Goal: Task Accomplishment & Management: Use online tool/utility

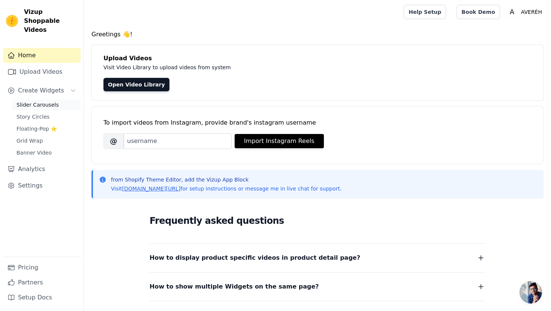
click at [47, 101] on span "Slider Carousels" at bounding box center [37, 104] width 42 height 7
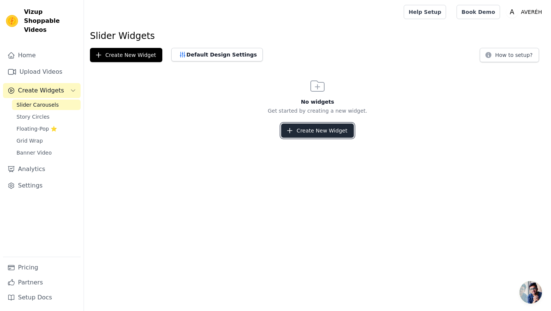
click at [313, 126] on button "Create New Widget" at bounding box center [317, 131] width 72 height 14
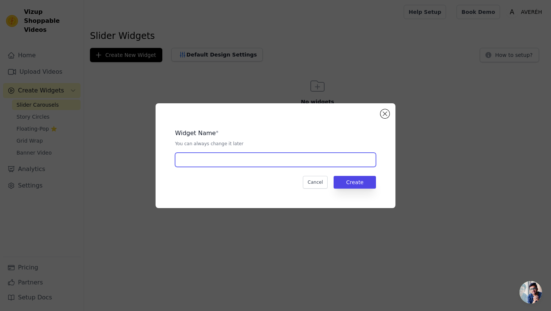
click at [225, 156] on input "text" at bounding box center [275, 160] width 201 height 14
type input "Slider"
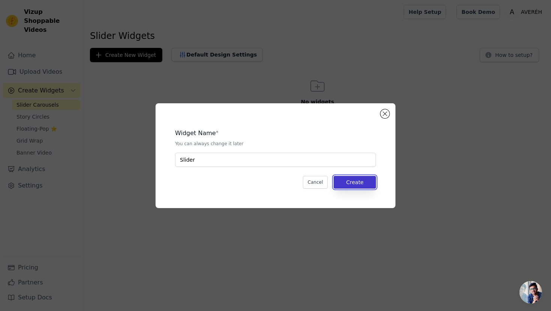
click at [353, 184] on button "Create" at bounding box center [354, 182] width 42 height 13
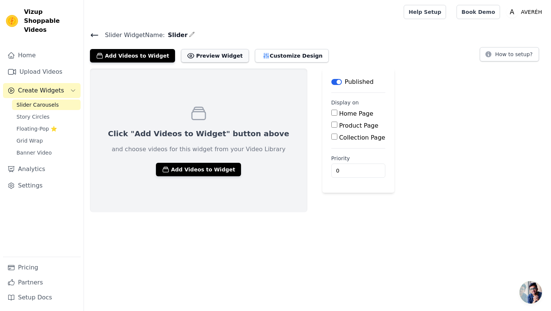
click at [203, 56] on button "Preview Widget" at bounding box center [214, 55] width 67 height 13
click at [195, 172] on button "Add Videos to Widget" at bounding box center [198, 169] width 85 height 13
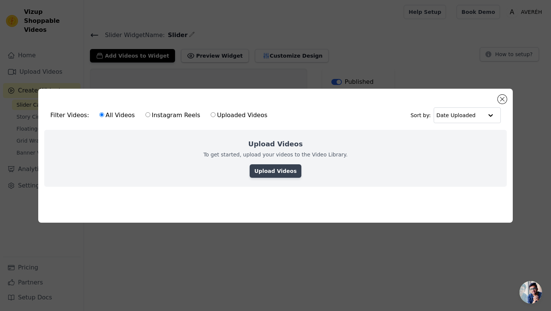
click at [269, 167] on link "Upload Videos" at bounding box center [275, 170] width 51 height 13
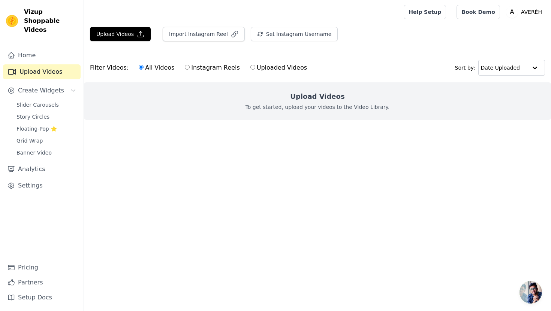
click at [277, 115] on div "Upload Videos To get started, upload your videos to the Video Library." at bounding box center [317, 100] width 467 height 37
click at [303, 94] on h2 "Upload Videos" at bounding box center [317, 96] width 54 height 10
click at [137, 36] on icon "button" at bounding box center [140, 33] width 7 height 7
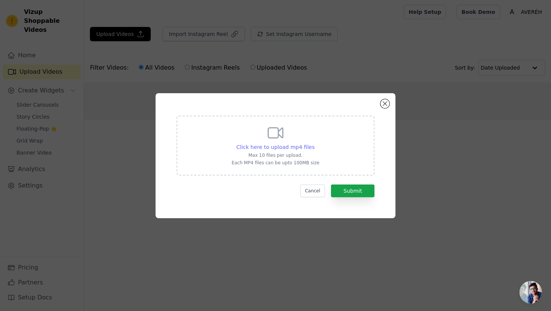
click at [250, 145] on span "Click here to upload mp4 files" at bounding box center [275, 147] width 78 height 6
click at [314, 144] on input "Click here to upload mp4 files Max 10 files per upload. Each MP4 files can be u…" at bounding box center [314, 143] width 0 height 0
click at [260, 142] on div "Click here to upload mp4 files Max 10 files per upload. Each MP4 files can be u…" at bounding box center [276, 145] width 88 height 42
click at [314, 143] on input "Click here to upload mp4 files Max 10 files per upload. Each MP4 files can be u…" at bounding box center [314, 143] width 0 height 0
type input "C:\fakepath\4004214-hd_1920_1080_25fps.mp4"
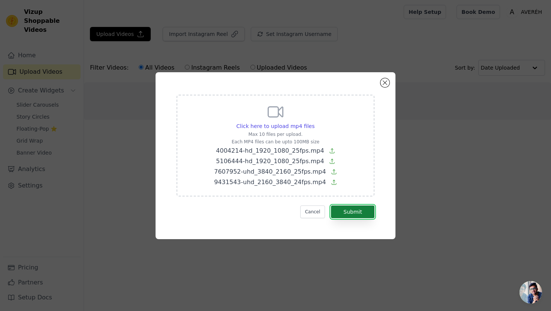
click at [352, 214] on button "Submit" at bounding box center [352, 212] width 43 height 13
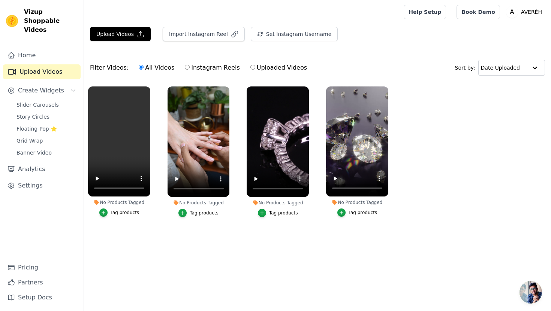
click at [58, 64] on link "Upload Videos" at bounding box center [42, 71] width 78 height 15
click at [49, 101] on span "Slider Carousels" at bounding box center [37, 104] width 42 height 7
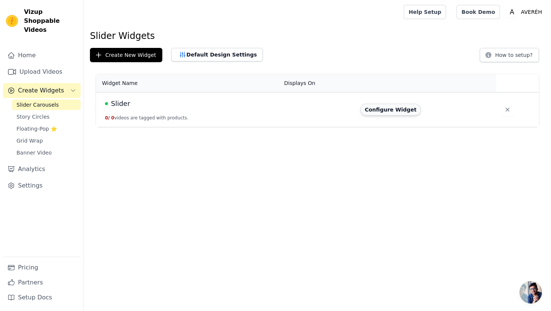
click at [395, 107] on button "Configure Widget" at bounding box center [390, 110] width 61 height 12
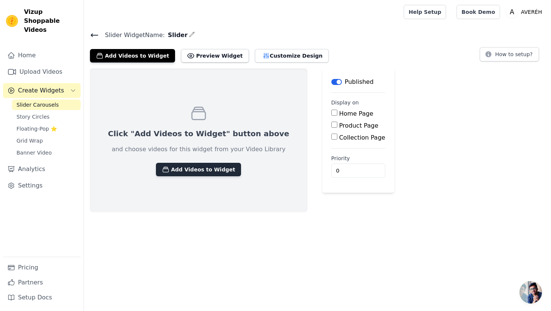
click at [203, 168] on button "Add Videos to Widget" at bounding box center [198, 169] width 85 height 13
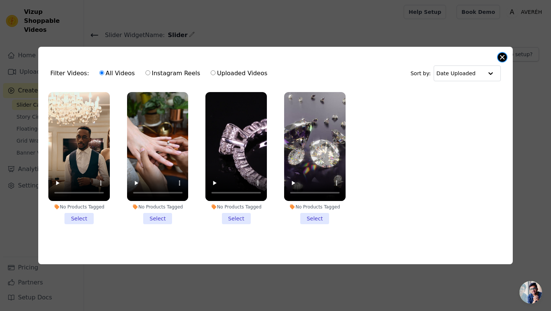
click at [501, 55] on button "Close modal" at bounding box center [502, 57] width 9 height 9
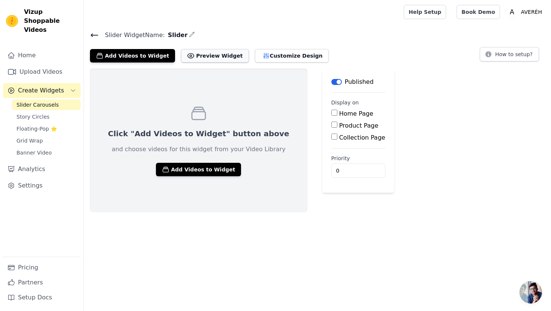
click at [216, 54] on button "Preview Widget" at bounding box center [214, 55] width 67 height 13
click at [259, 59] on button "Customize Design" at bounding box center [292, 55] width 74 height 13
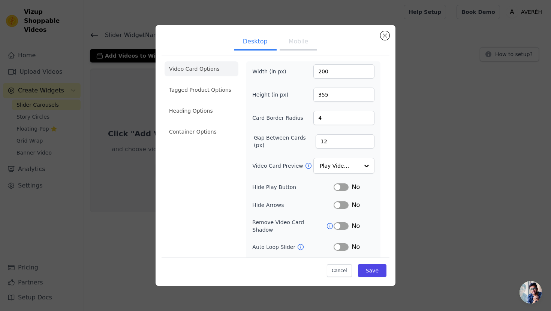
scroll to position [30, 0]
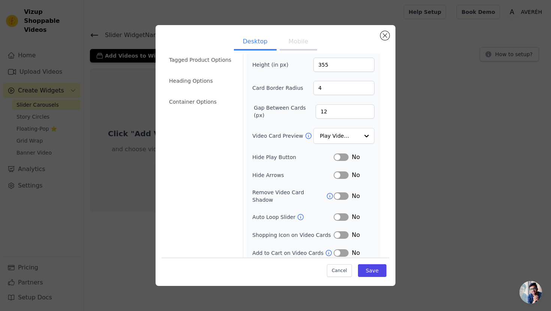
click at [298, 39] on button "Mobile" at bounding box center [298, 42] width 37 height 16
click at [263, 48] on button "Desktop" at bounding box center [255, 42] width 43 height 16
click at [80, 165] on div "Desktop Mobile Video Card Options Tagged Product Options Heading Options Contai…" at bounding box center [275, 155] width 527 height 285
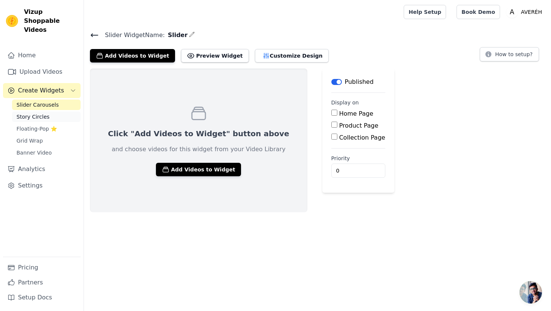
click at [56, 112] on link "Story Circles" at bounding box center [46, 117] width 69 height 10
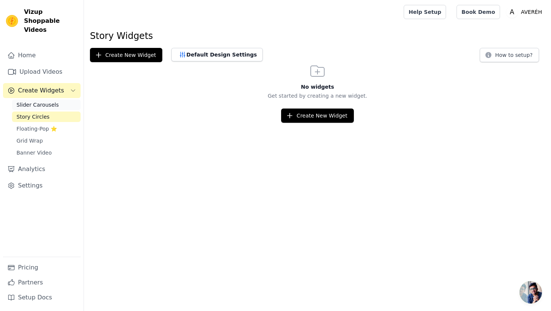
click at [51, 101] on span "Slider Carousels" at bounding box center [37, 104] width 42 height 7
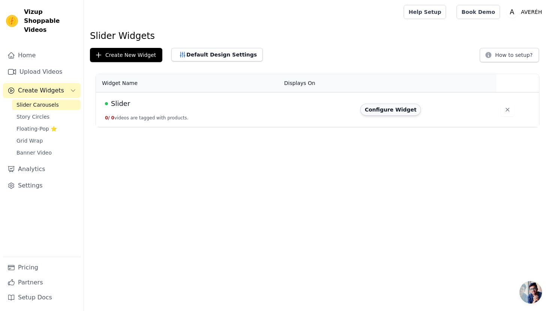
click at [412, 108] on button "Configure Widget" at bounding box center [390, 110] width 61 height 12
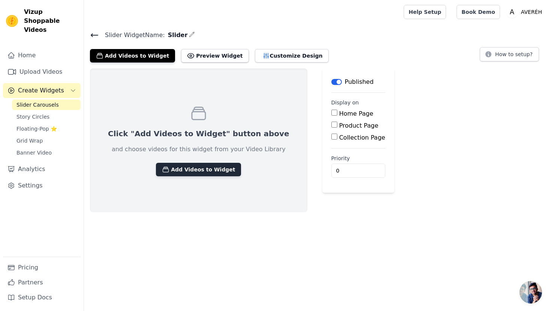
click at [188, 163] on button "Add Videos to Widget" at bounding box center [198, 169] width 85 height 13
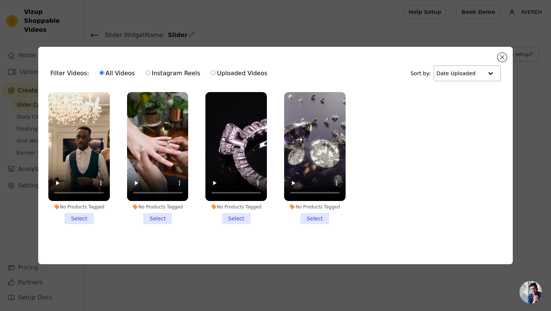
click at [453, 70] on input "text" at bounding box center [459, 73] width 46 height 15
click at [496, 56] on div "Filter Videos: All Videos Instagram Reels Uploaded Videos Sort by: Option Date …" at bounding box center [275, 156] width 474 height 218
click at [505, 55] on button "Close modal" at bounding box center [502, 57] width 9 height 9
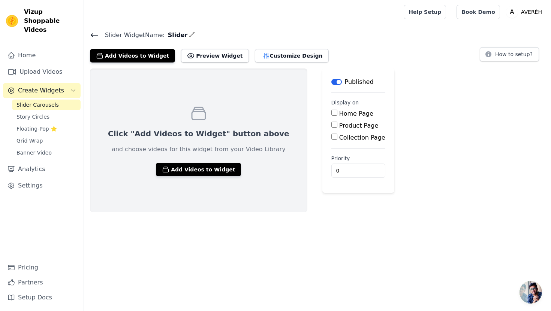
click at [331, 82] on button "Label" at bounding box center [336, 82] width 10 height 6
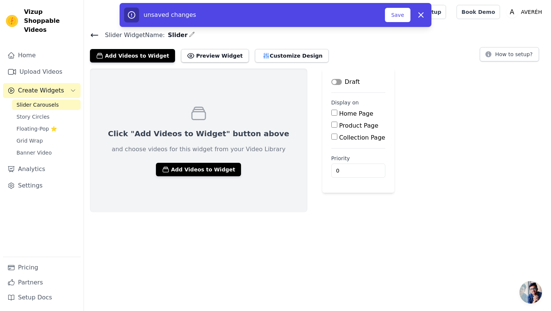
click at [331, 82] on button "Label" at bounding box center [336, 82] width 10 height 6
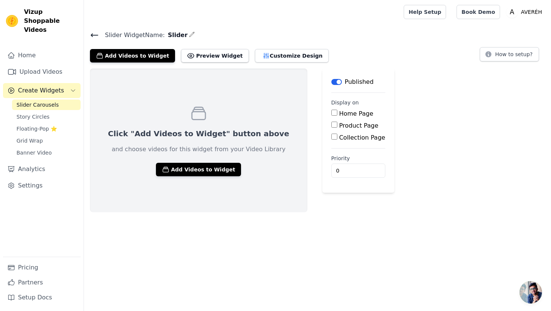
click at [331, 124] on input "Product Page" at bounding box center [334, 125] width 6 height 6
checkbox input "true"
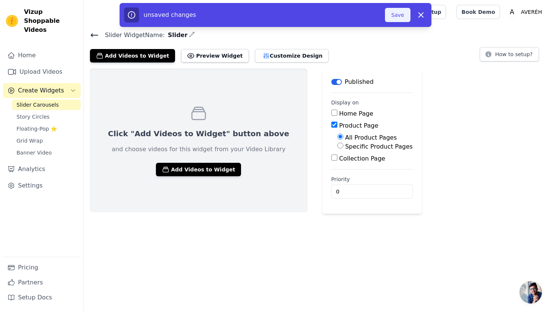
click at [391, 17] on button "Save" at bounding box center [397, 15] width 25 height 14
click at [393, 16] on button "Save" at bounding box center [397, 15] width 25 height 14
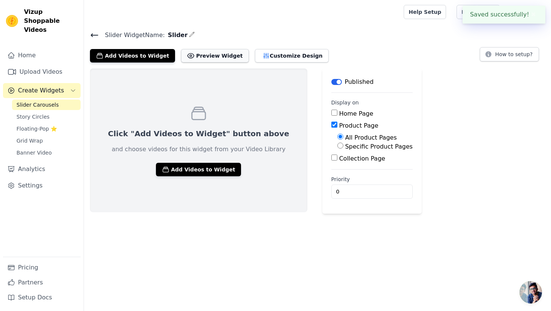
click at [220, 55] on button "Preview Widget" at bounding box center [214, 55] width 67 height 13
click at [94, 34] on icon at bounding box center [94, 35] width 9 height 9
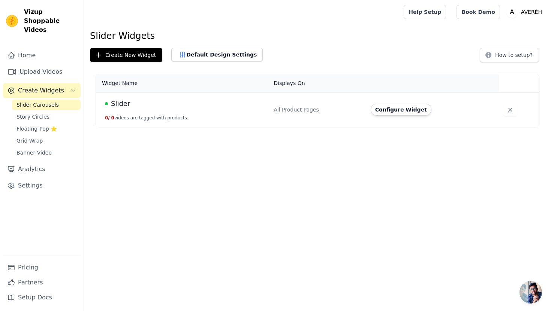
click at [289, 112] on div "All Product Pages" at bounding box center [318, 109] width 88 height 7
click at [265, 127] on html "Vizup Shoppable Videos Home Upload Videos Create Widgets Slider Carousels Story…" at bounding box center [275, 63] width 551 height 127
click at [49, 64] on link "Upload Videos" at bounding box center [42, 71] width 78 height 15
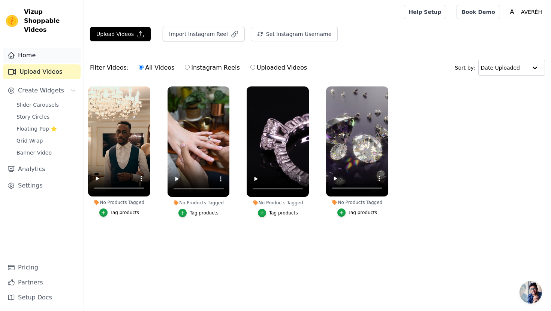
click at [40, 48] on link "Home" at bounding box center [42, 55] width 78 height 15
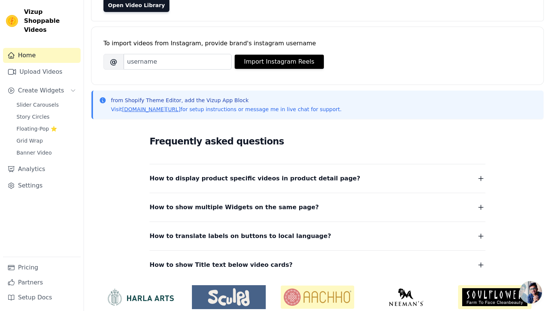
scroll to position [109, 0]
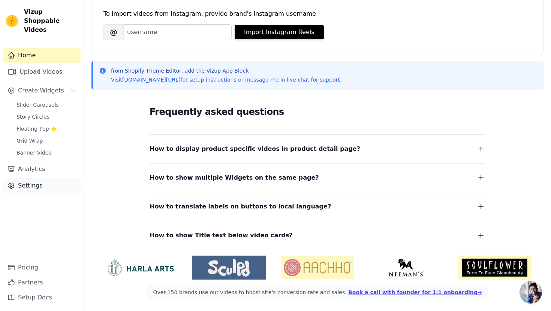
click at [54, 178] on link "Settings" at bounding box center [42, 185] width 78 height 15
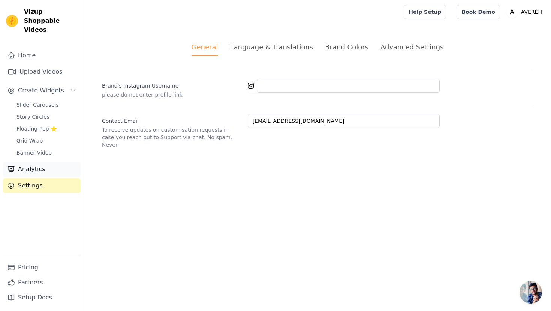
click at [40, 162] on link "Analytics" at bounding box center [42, 169] width 78 height 15
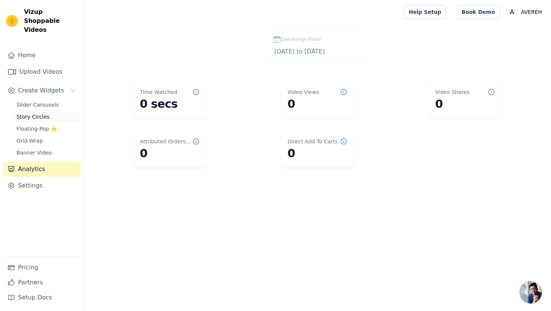
click at [47, 112] on link "Story Circles" at bounding box center [46, 117] width 69 height 10
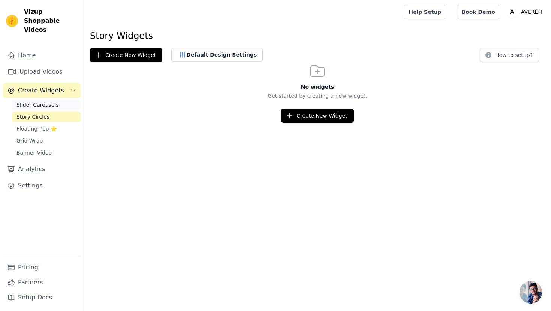
click at [58, 100] on link "Slider Carousels" at bounding box center [46, 105] width 69 height 10
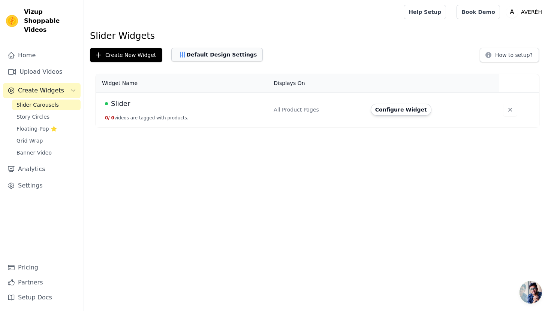
click at [199, 56] on button "Default Design Settings" at bounding box center [216, 54] width 91 height 13
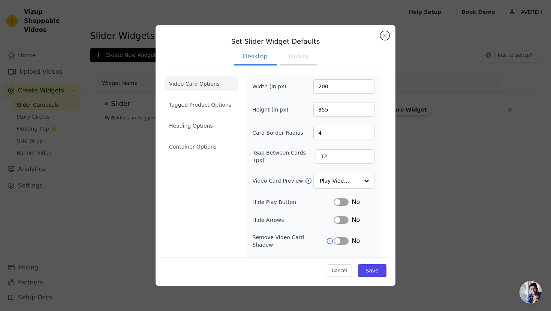
scroll to position [45, 0]
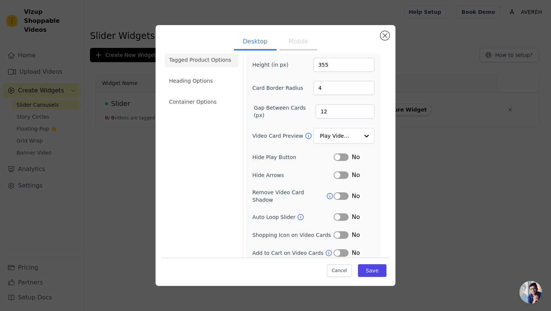
click at [209, 62] on li "Tagged Product Options" at bounding box center [201, 59] width 74 height 15
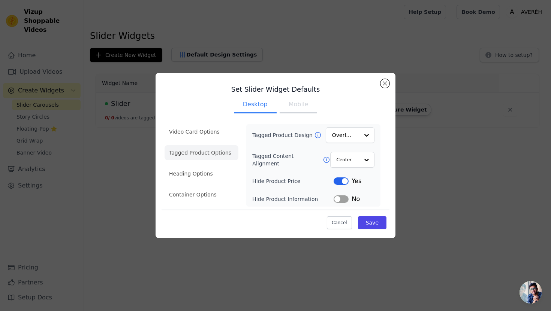
scroll to position [0, 0]
click at [303, 107] on button "Mobile" at bounding box center [298, 105] width 37 height 16
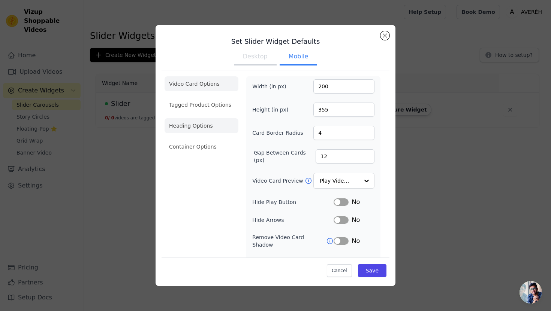
click at [223, 124] on li "Heading Options" at bounding box center [201, 125] width 74 height 15
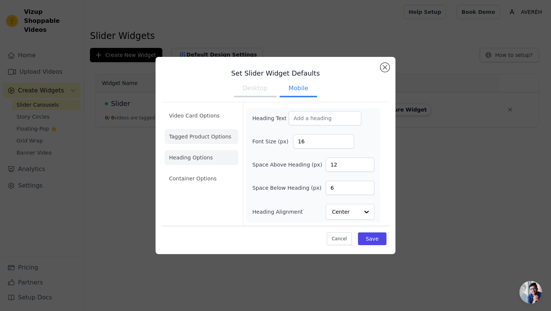
click at [214, 138] on li "Tagged Product Options" at bounding box center [201, 136] width 74 height 15
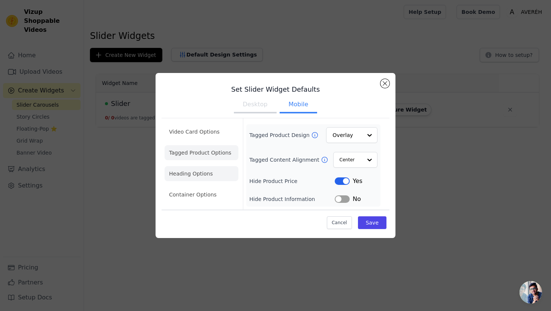
click at [209, 169] on li "Heading Options" at bounding box center [201, 173] width 74 height 15
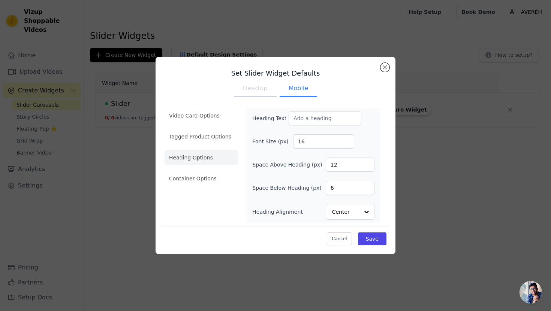
click at [207, 193] on div "Video Card Options Tagged Product Options Heading Options Container Options" at bounding box center [201, 164] width 74 height 124
click at [207, 185] on li "Container Options" at bounding box center [201, 178] width 74 height 15
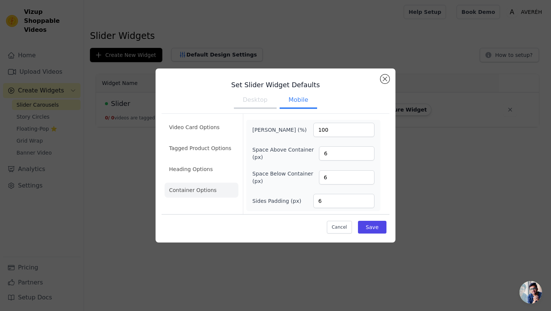
click at [258, 97] on button "Desktop" at bounding box center [255, 101] width 43 height 16
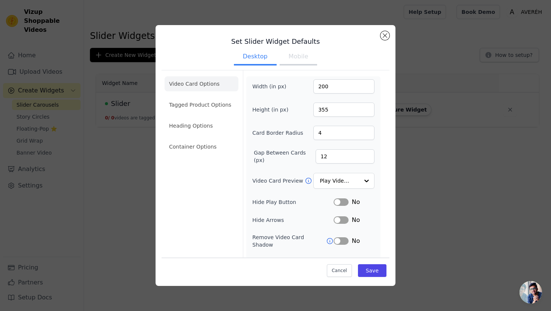
click at [313, 181] on div "Video Card Preview Play Video In Loop" at bounding box center [313, 181] width 122 height 16
click at [327, 181] on input "Video Card Preview" at bounding box center [339, 181] width 39 height 15
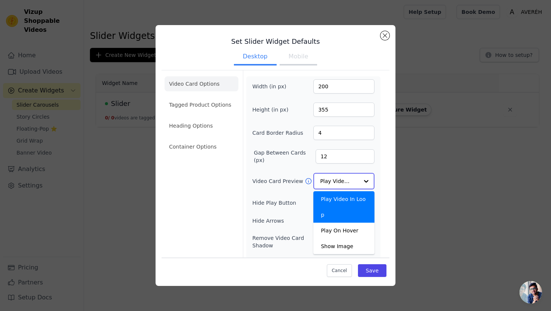
click at [326, 181] on input "Video Card Preview" at bounding box center [339, 181] width 39 height 15
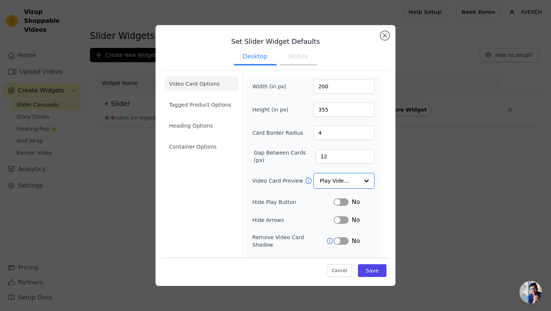
click at [444, 59] on div "Set Slider Widget Defaults Desktop Mobile Video Card Options Tagged Product Opt…" at bounding box center [275, 155] width 527 height 285
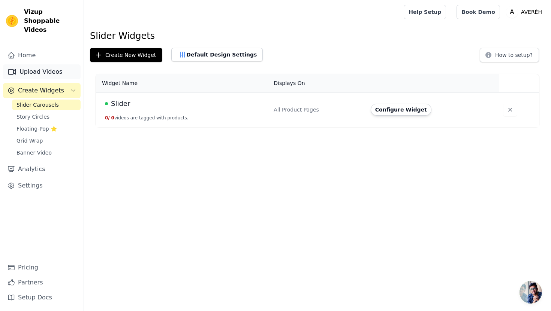
click at [50, 66] on link "Upload Videos" at bounding box center [42, 71] width 78 height 15
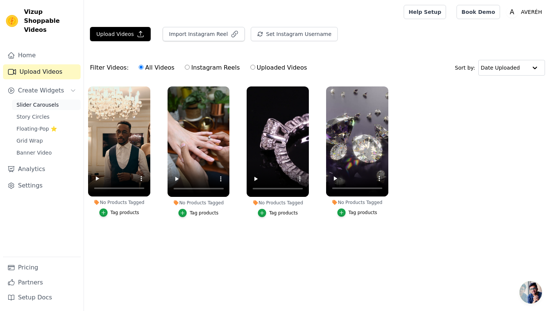
click at [49, 101] on span "Slider Carousels" at bounding box center [37, 104] width 42 height 7
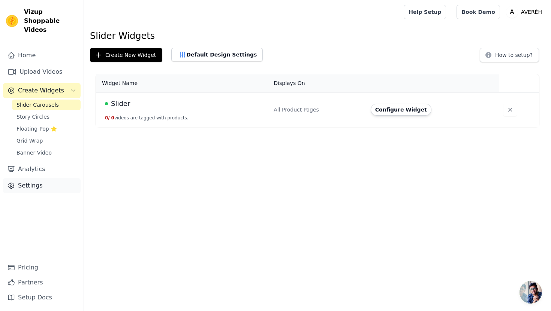
click at [54, 178] on link "Settings" at bounding box center [42, 185] width 78 height 15
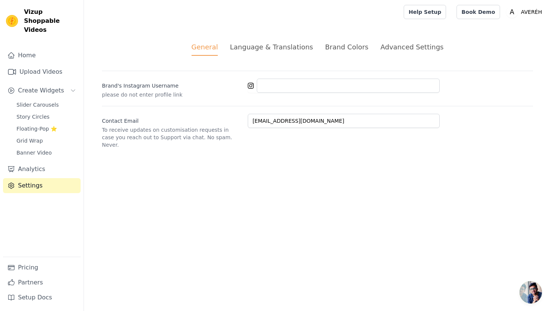
click at [271, 48] on div "Language & Translations" at bounding box center [271, 47] width 83 height 10
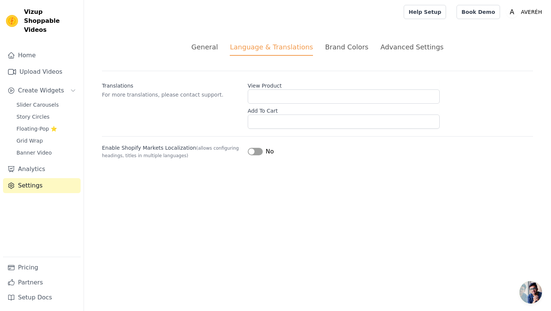
click at [342, 41] on div "General Language & Translations Brand Colors Advanced Settings unsaved changes …" at bounding box center [317, 100] width 467 height 153
click at [342, 44] on div "Brand Colors" at bounding box center [346, 47] width 43 height 10
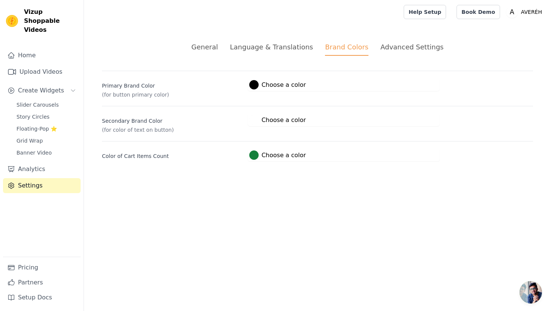
click at [391, 51] on div "Advanced Settings" at bounding box center [411, 47] width 63 height 10
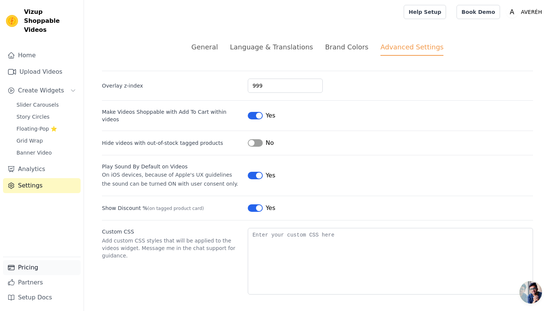
click at [39, 266] on link "Pricing" at bounding box center [42, 267] width 78 height 15
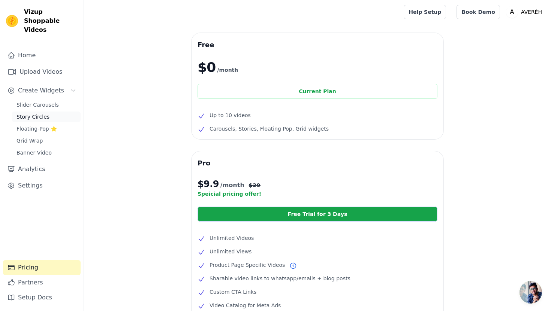
click at [41, 113] on span "Story Circles" at bounding box center [32, 116] width 33 height 7
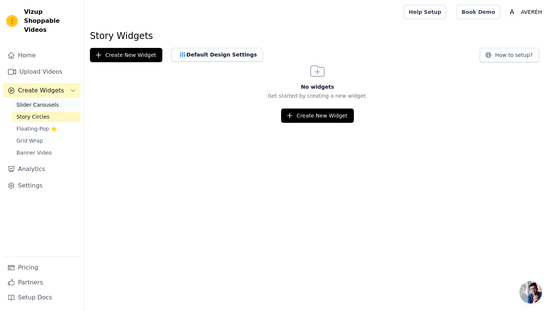
click at [41, 101] on span "Slider Carousels" at bounding box center [37, 104] width 42 height 7
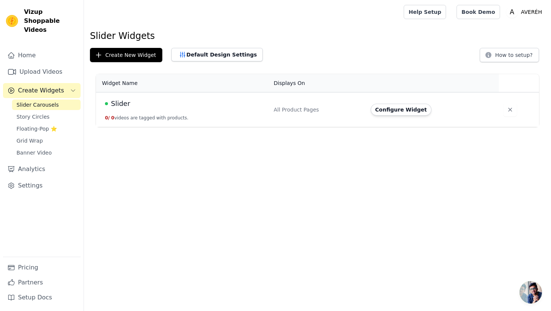
click at [137, 116] on button "0 / 0 videos are tagged with products." at bounding box center [147, 118] width 84 height 6
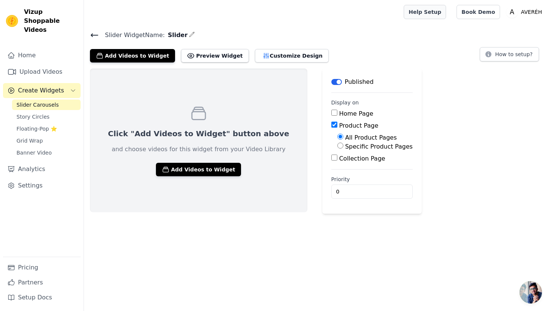
click at [446, 9] on link "Help Setup" at bounding box center [425, 12] width 42 height 14
click at [215, 169] on button "Add Videos to Widget" at bounding box center [198, 169] width 85 height 13
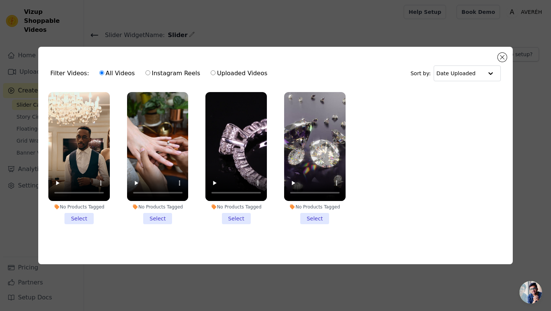
click at [87, 217] on li "No Products Tagged Select" at bounding box center [78, 158] width 61 height 132
click at [0, 0] on input "No Products Tagged Select" at bounding box center [0, 0] width 0 height 0
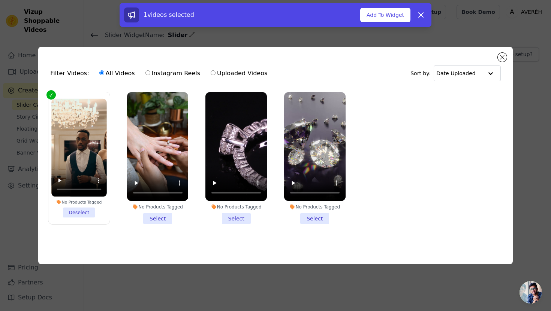
click at [148, 215] on li "No Products Tagged Select" at bounding box center [157, 158] width 61 height 132
click at [0, 0] on input "No Products Tagged Select" at bounding box center [0, 0] width 0 height 0
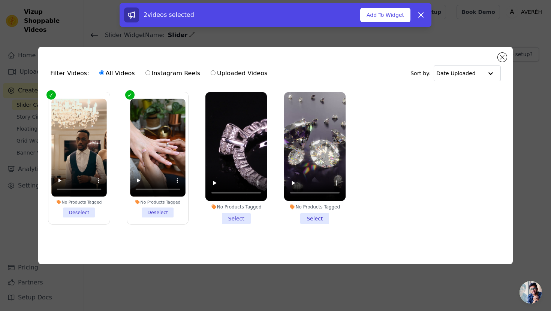
click at [238, 217] on li "No Products Tagged Select" at bounding box center [235, 158] width 61 height 132
click at [0, 0] on input "No Products Tagged Select" at bounding box center [0, 0] width 0 height 0
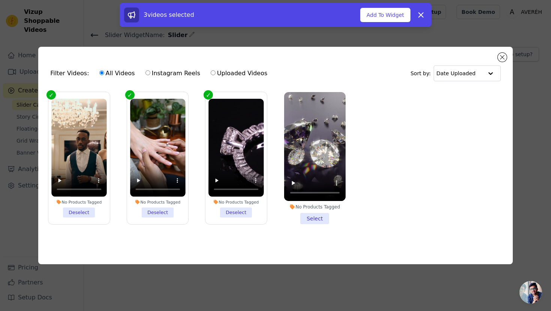
click at [313, 218] on li "No Products Tagged Select" at bounding box center [314, 158] width 61 height 132
click at [0, 0] on input "No Products Tagged Select" at bounding box center [0, 0] width 0 height 0
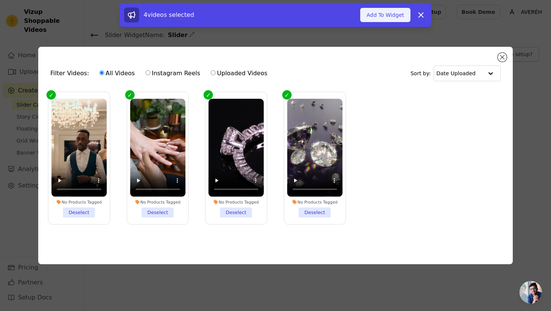
click at [396, 12] on button "Add To Widget" at bounding box center [385, 15] width 50 height 14
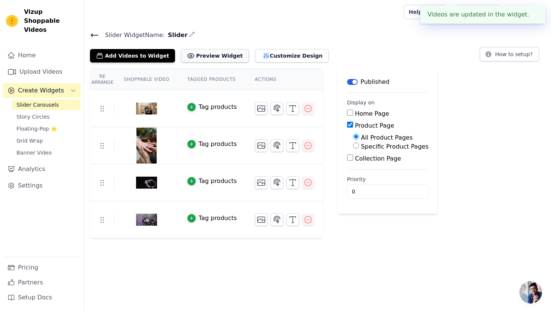
click at [229, 57] on button "Preview Widget" at bounding box center [214, 55] width 67 height 13
